Goal: Find specific page/section: Find specific page/section

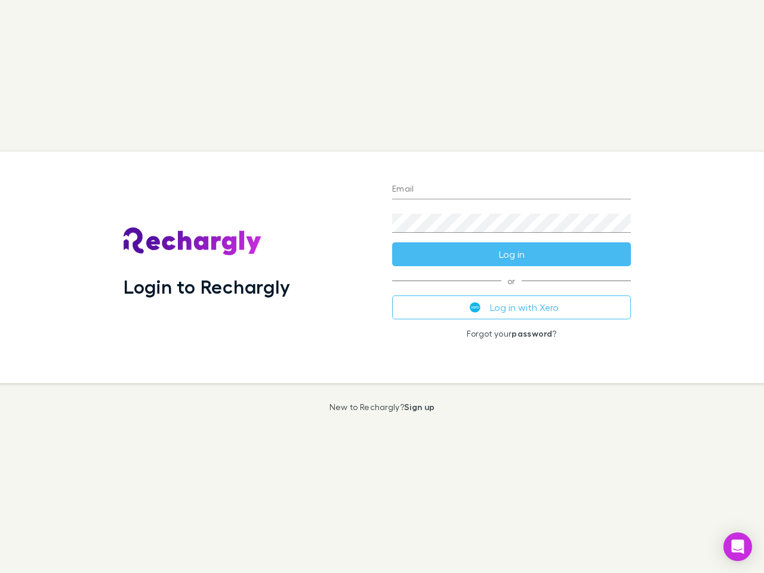
click at [382, 287] on div "Login to Rechargly" at bounding box center [248, 268] width 269 height 232
click at [512, 190] on input "Email" at bounding box center [511, 189] width 239 height 19
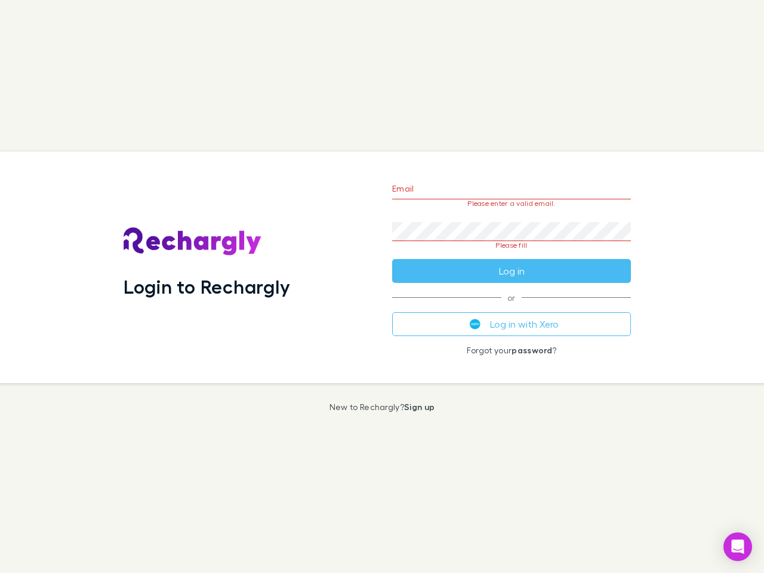
click at [512, 254] on form "Email Please enter a valid email. Password Please fill Log in" at bounding box center [511, 227] width 239 height 112
click at [512, 307] on div "Email Please enter a valid email. Password Please fill Log in or Log in with Xe…" at bounding box center [512, 268] width 258 height 232
click at [738, 547] on icon "Open Intercom Messenger" at bounding box center [738, 547] width 13 height 14
